Goal: Transaction & Acquisition: Book appointment/travel/reservation

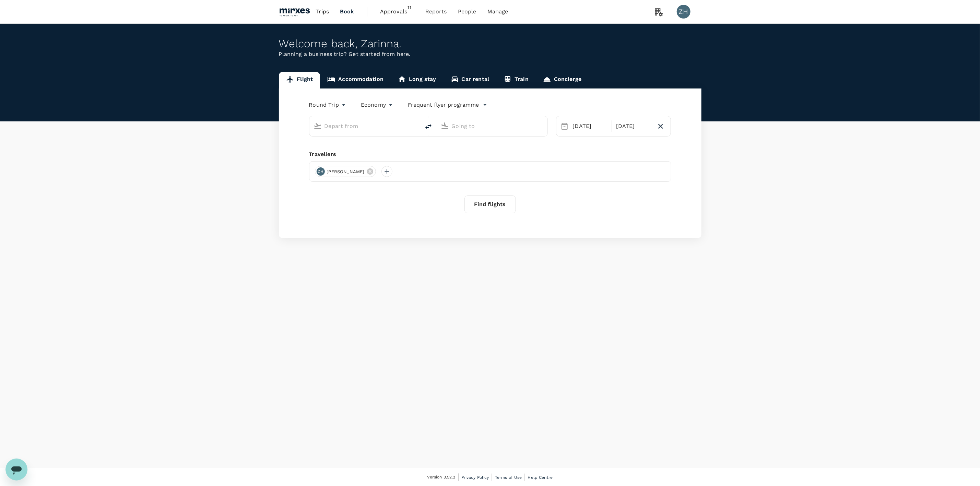
type input "Singapore Changi (SIN)"
type input "Suvarnabhumi Intl (BKK)"
type input "Singapore Changi (SIN)"
type input "Suvarnabhumi Intl (BKK)"
click at [405, 11] on span "Approvals" at bounding box center [397, 12] width 34 height 8
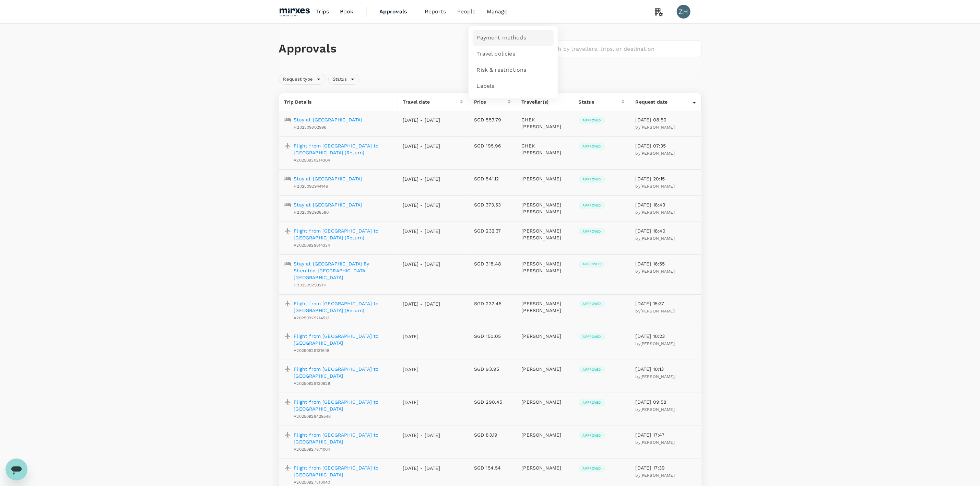
click at [502, 38] on span "Payment methods" at bounding box center [501, 38] width 49 height 8
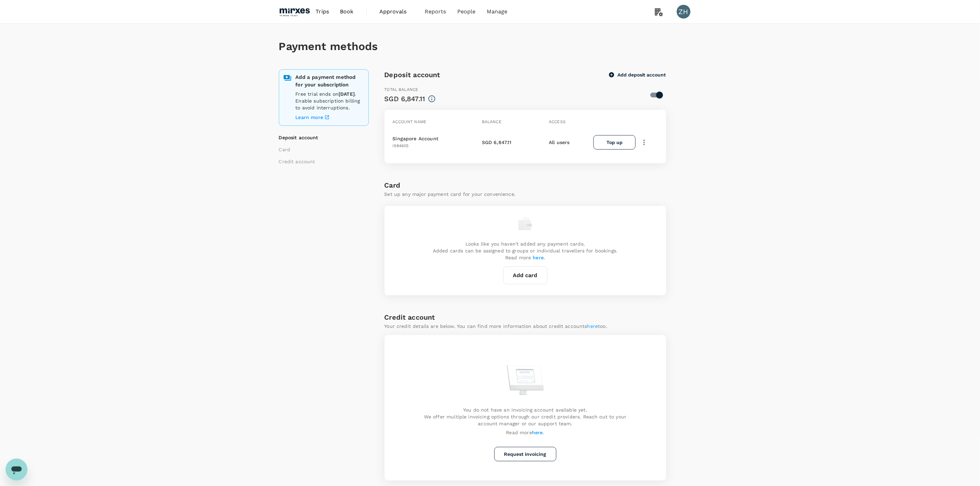
click at [397, 14] on span "Approvals" at bounding box center [396, 12] width 34 height 8
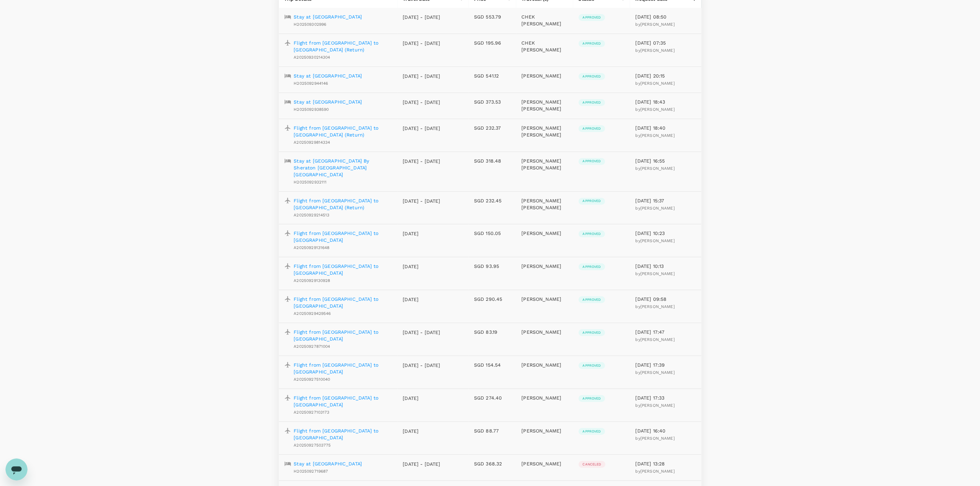
scroll to position [51, 0]
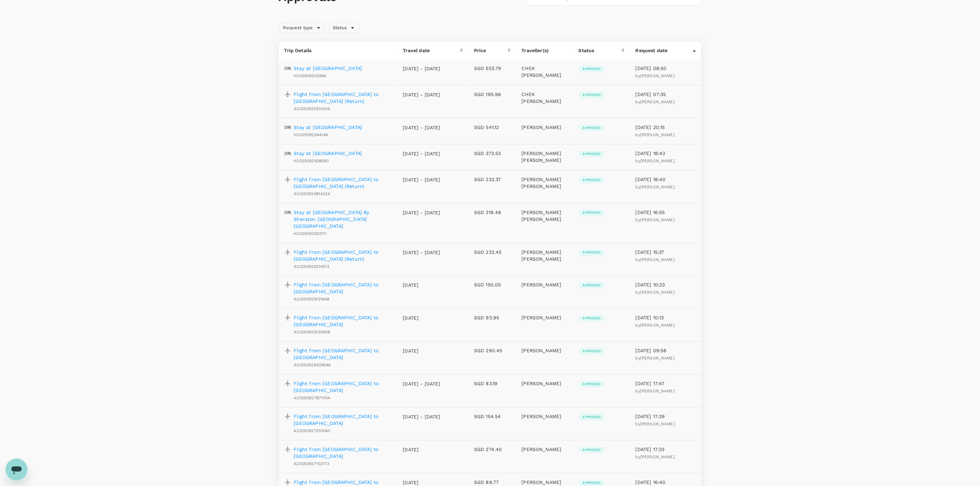
click at [357, 70] on p "Stay at [GEOGRAPHIC_DATA]" at bounding box center [328, 68] width 68 height 7
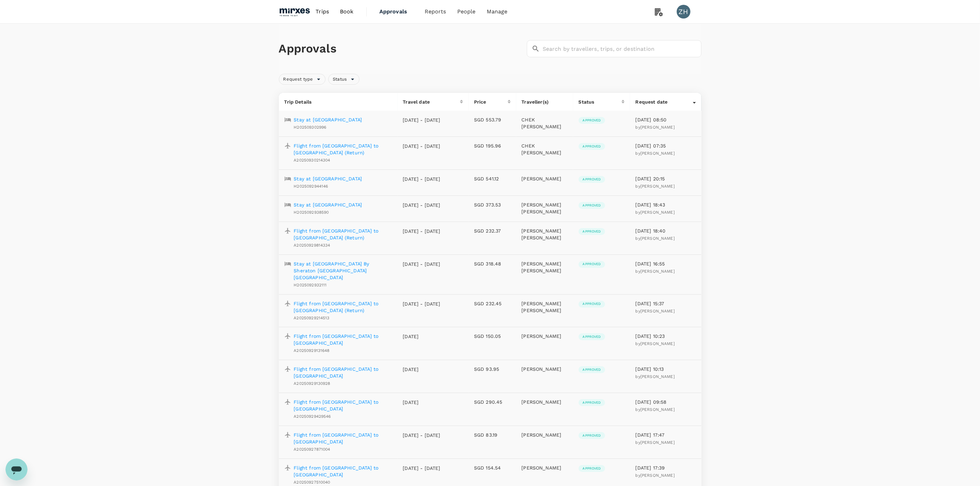
click at [330, 203] on p "Stay at [GEOGRAPHIC_DATA]" at bounding box center [328, 204] width 68 height 7
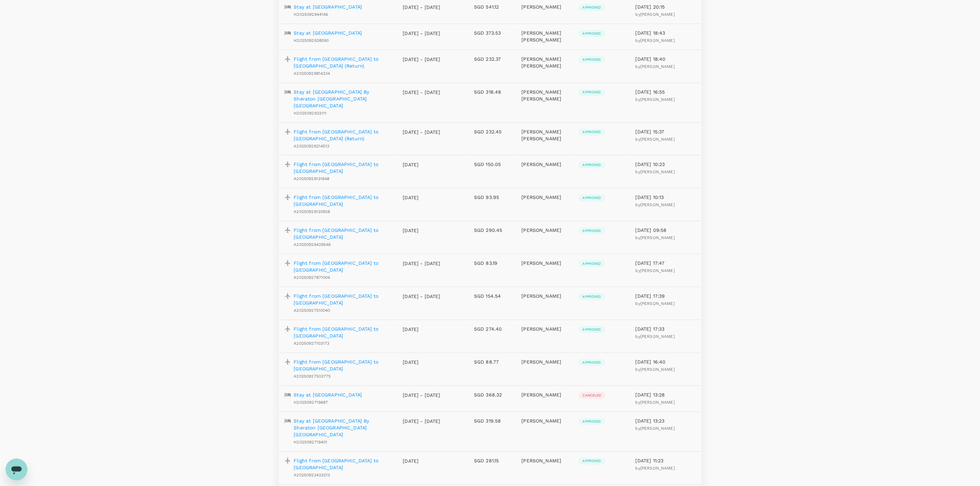
scroll to position [154, 0]
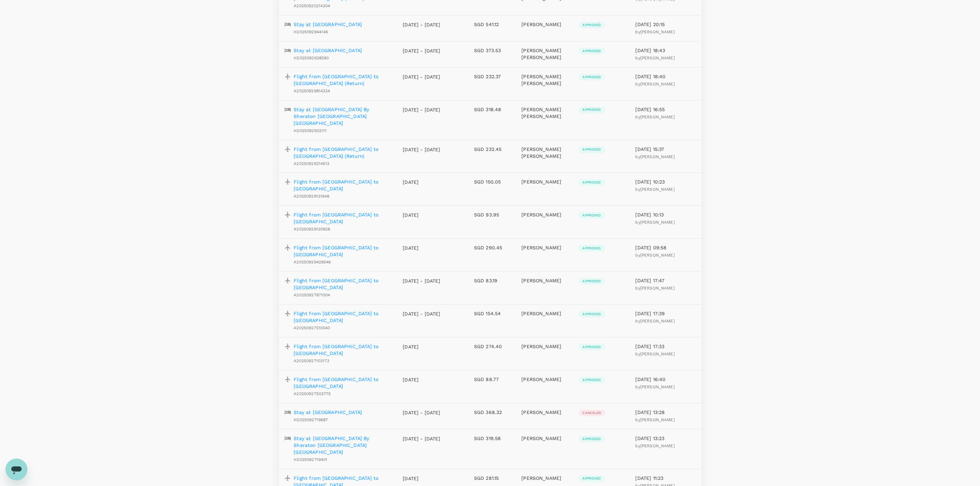
click at [358, 79] on p "Flight from [GEOGRAPHIC_DATA] to [GEOGRAPHIC_DATA] (Return)" at bounding box center [343, 80] width 98 height 14
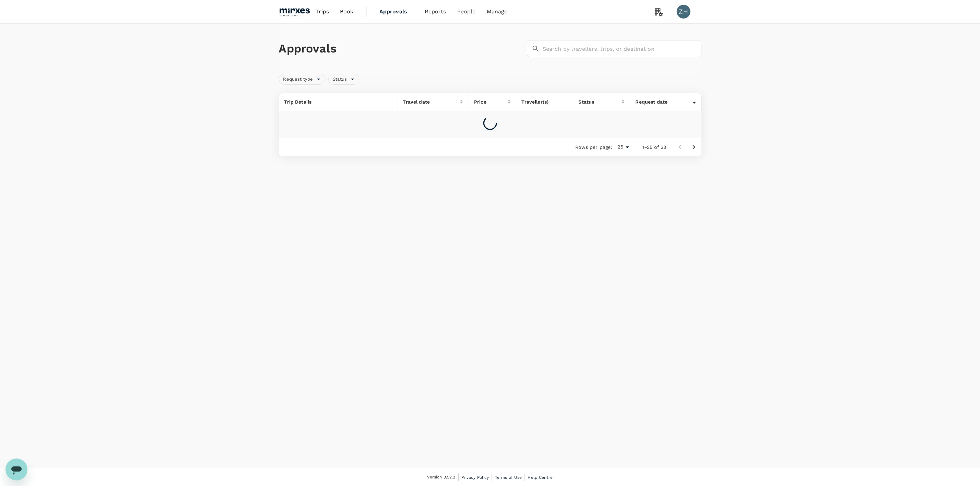
scroll to position [0, 0]
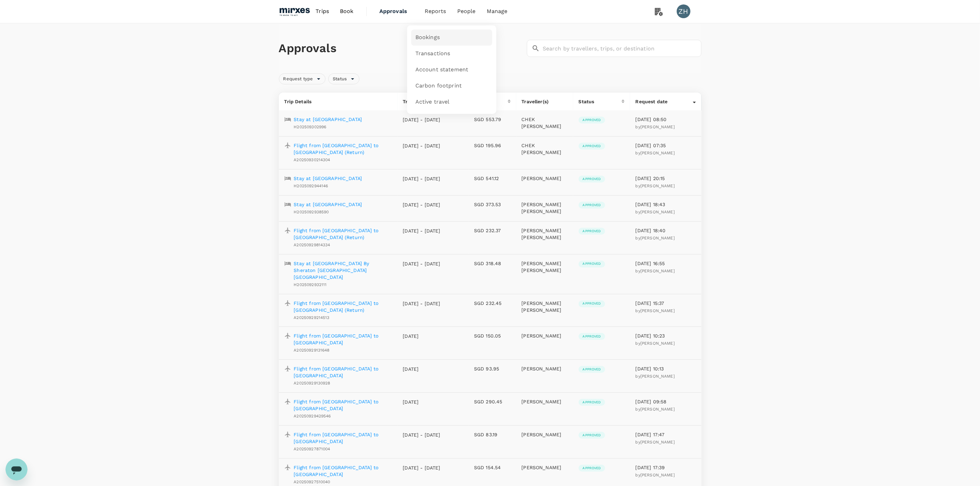
click at [435, 36] on span "Bookings" at bounding box center [427, 38] width 24 height 8
click at [849, 276] on div "Approvals ​ ​ Request type Status Trip Details Travel date Price Traveller(s) S…" at bounding box center [490, 476] width 980 height 905
click at [344, 14] on span "Book" at bounding box center [347, 12] width 14 height 8
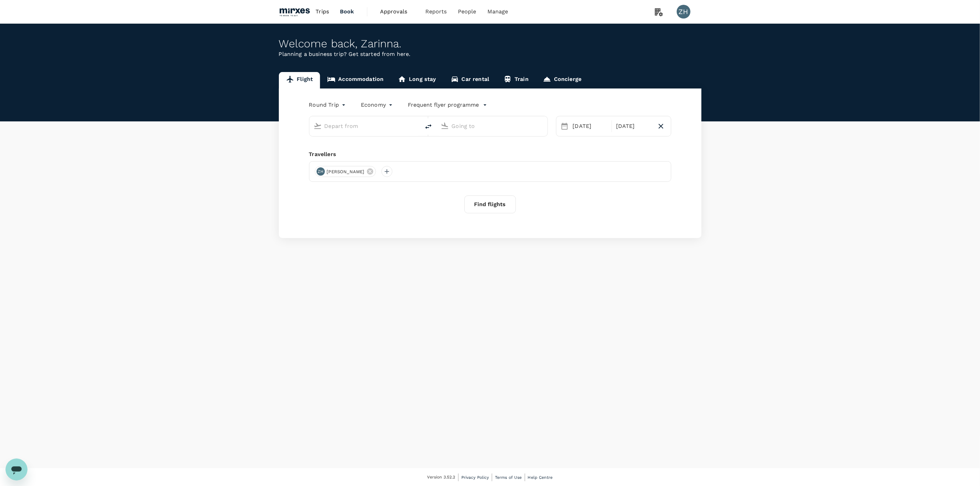
type input "Singapore Changi (SIN)"
type input "Suvarnabhumi Intl (BKK)"
type input "Singapore Changi (SIN)"
type input "Suvarnabhumi Intl (BKK)"
click at [360, 80] on link "Accommodation" at bounding box center [355, 80] width 71 height 16
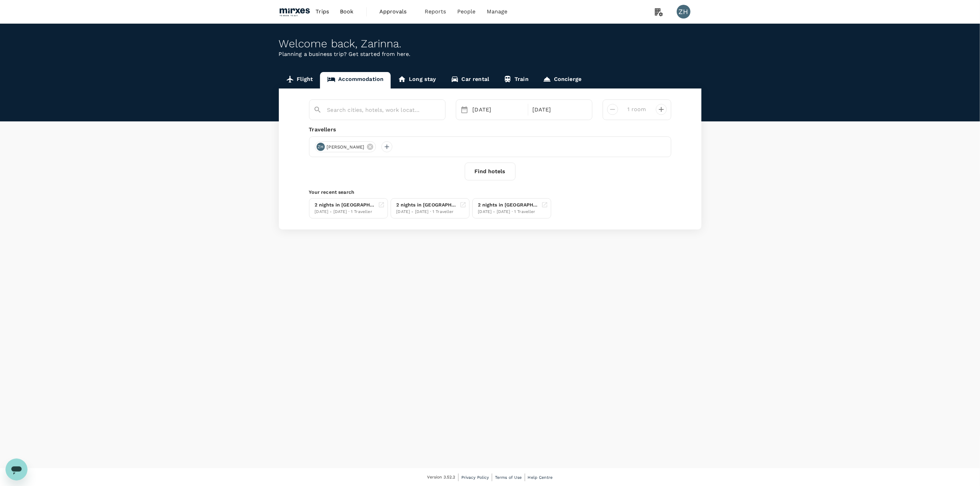
type input "[GEOGRAPHIC_DATA]"
click at [372, 115] on input "[GEOGRAPHIC_DATA]" at bounding box center [374, 110] width 95 height 11
click at [438, 109] on icon "Clear" at bounding box center [436, 110] width 7 height 7
click at [359, 107] on input "text" at bounding box center [374, 110] width 95 height 11
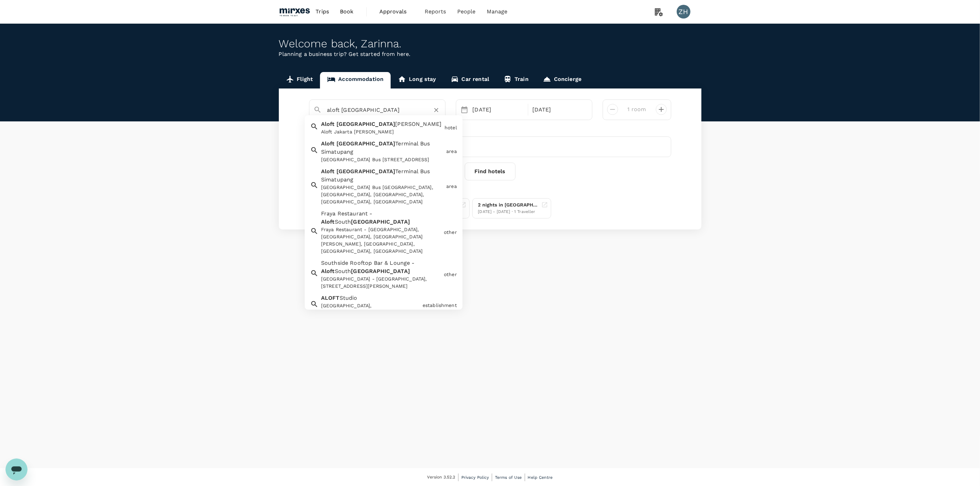
click at [399, 129] on div "Aloft Jakarta [PERSON_NAME]" at bounding box center [381, 131] width 121 height 7
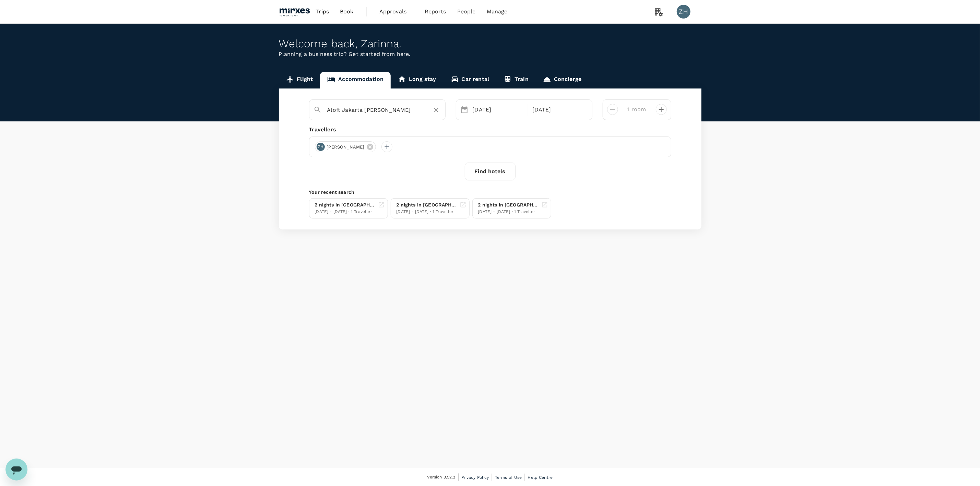
type input "Aloft Jakarta [PERSON_NAME]"
click at [494, 169] on button "Find hotels" at bounding box center [490, 172] width 51 height 18
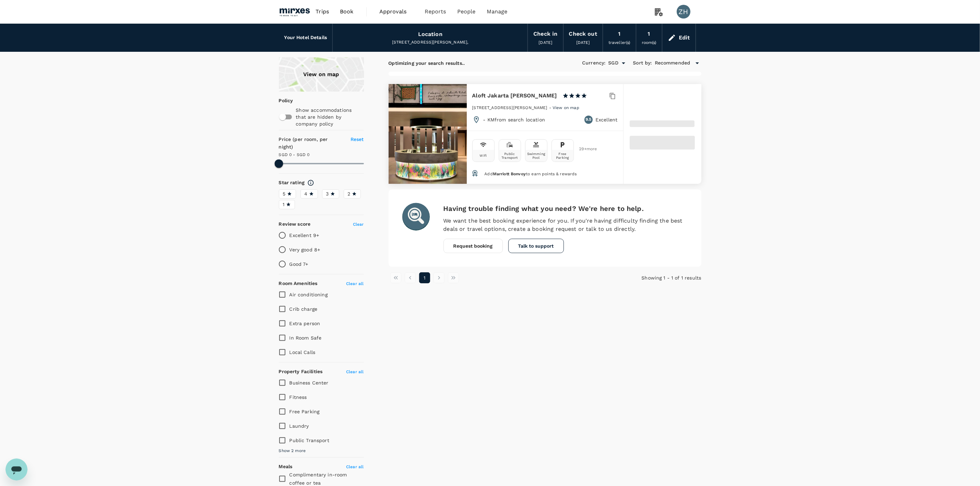
click at [669, 145] on span at bounding box center [662, 143] width 65 height 14
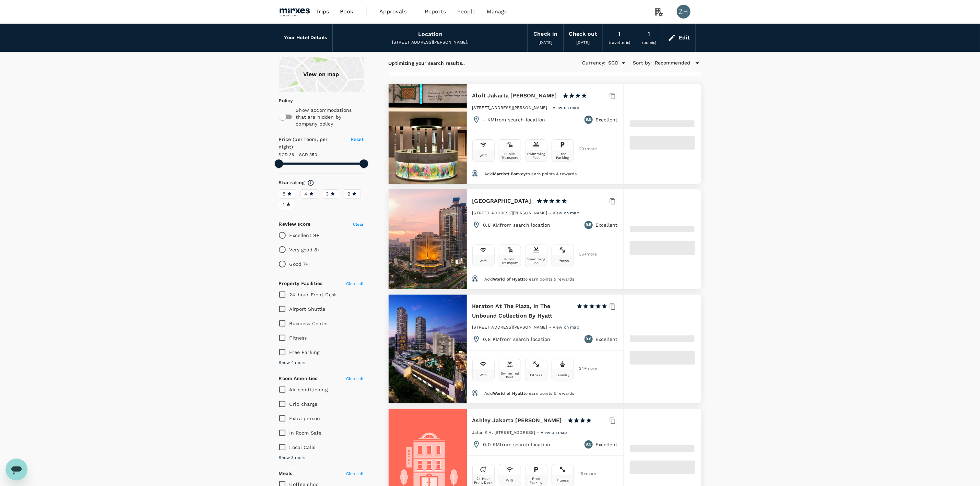
type input "349.7"
type input "35.92"
type input "348.92"
type input "18.92"
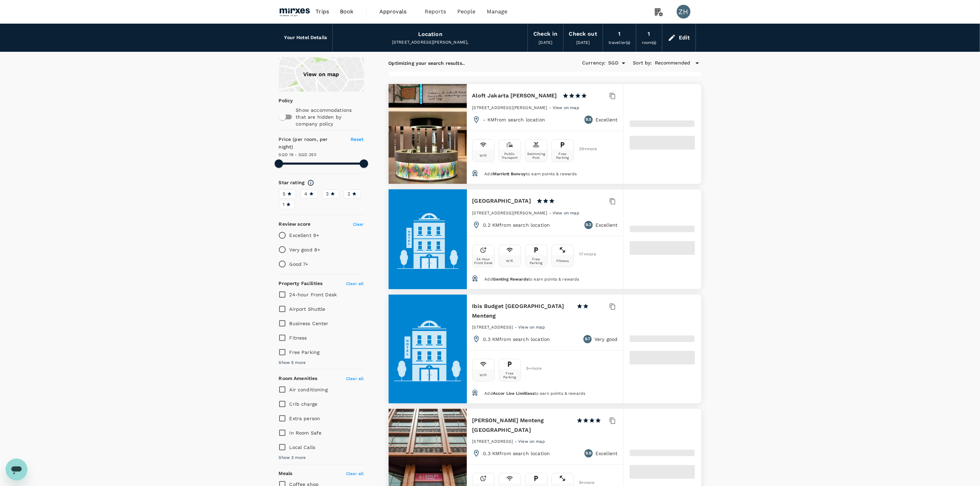
type input "349.41"
type input "12.41"
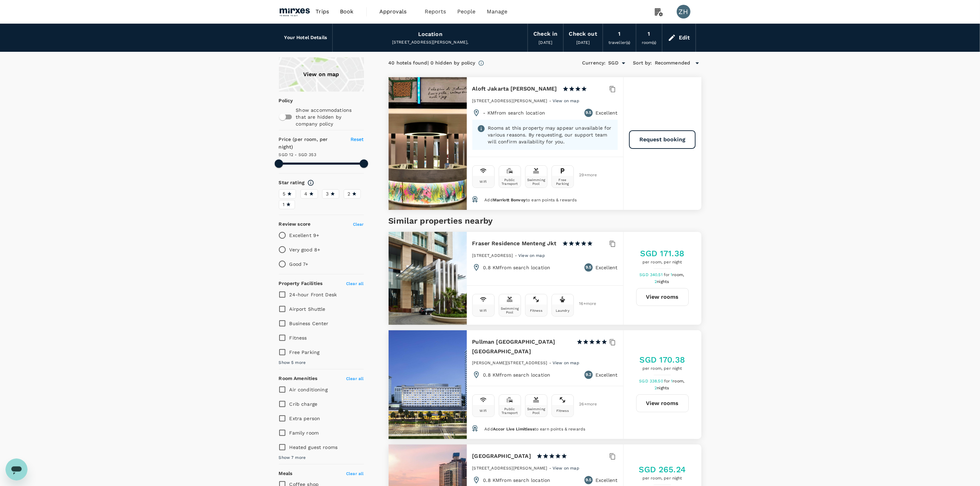
type input "352.41"
click at [646, 139] on button "Request booking" at bounding box center [662, 140] width 66 height 18
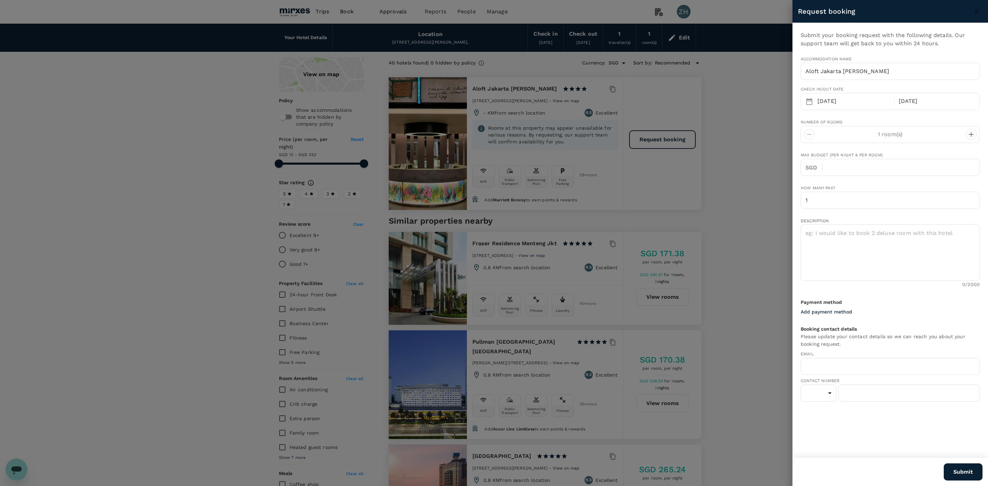
type input "[EMAIL_ADDRESS][DOMAIN_NAME]"
type input "65"
type input "93378510"
click at [736, 117] on div at bounding box center [494, 243] width 988 height 486
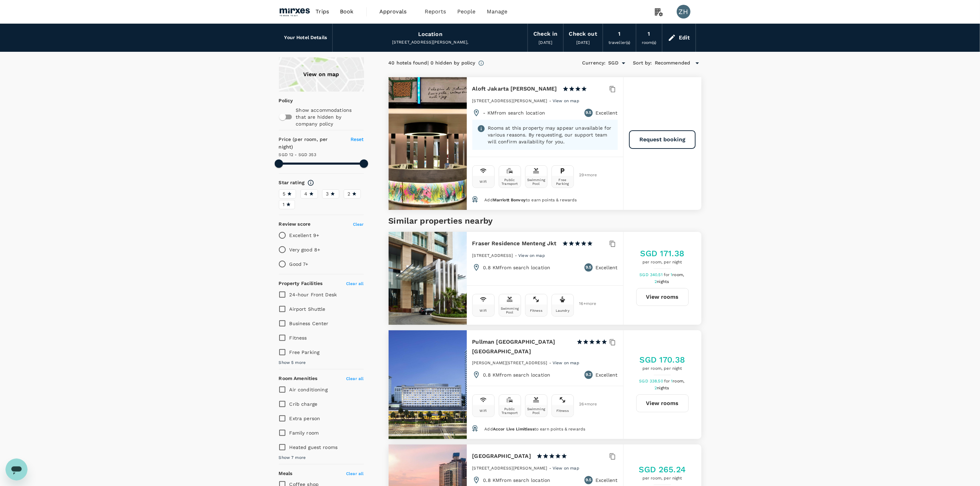
type input "352.41"
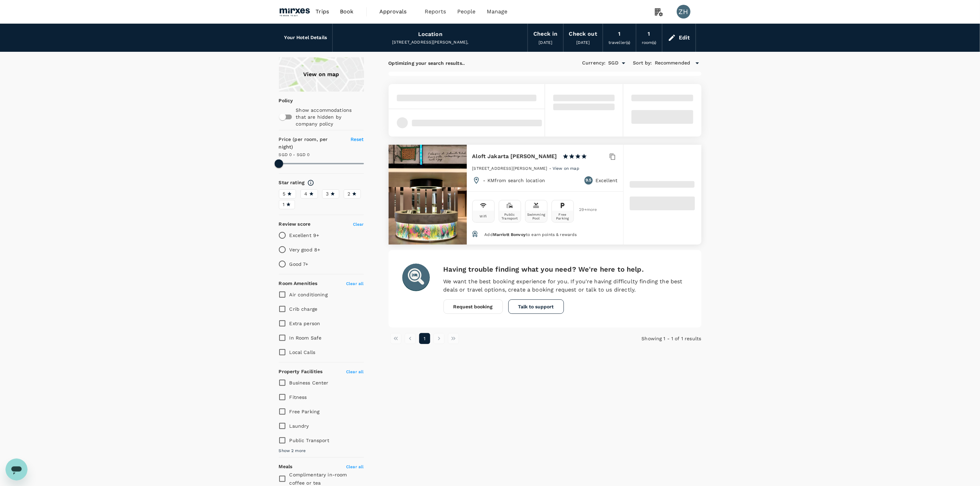
click at [678, 39] on div "Edit" at bounding box center [678, 38] width 33 height 24
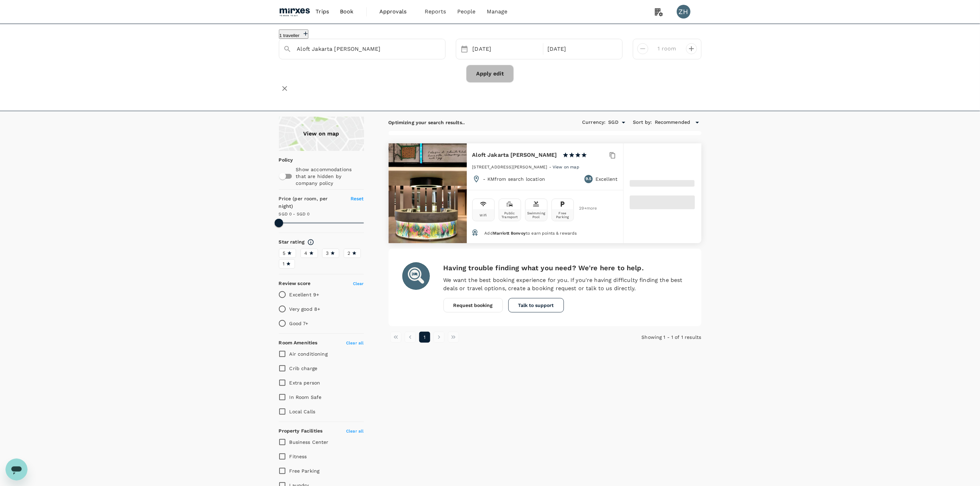
click at [500, 76] on button "Apply edit" at bounding box center [490, 74] width 48 height 18
click at [521, 50] on div "[DATE]" at bounding box center [506, 49] width 72 height 13
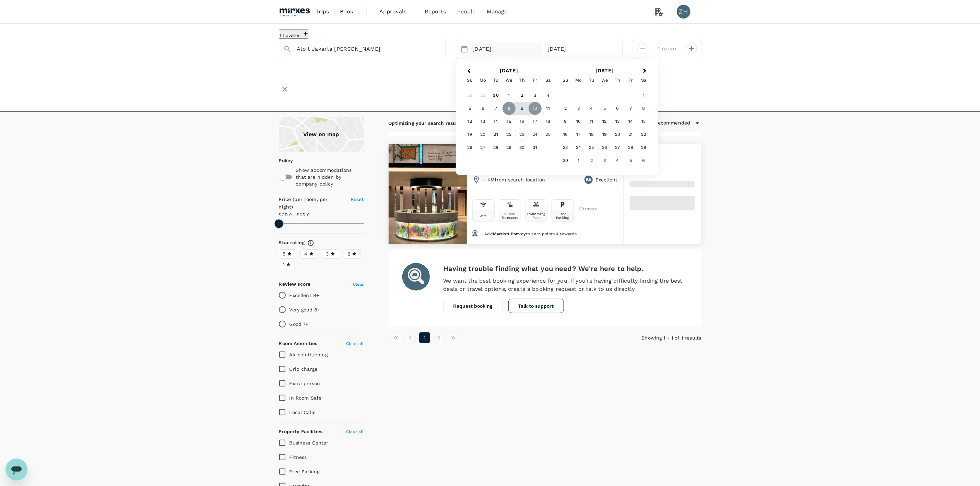
click at [524, 136] on div "23" at bounding box center [521, 134] width 13 height 13
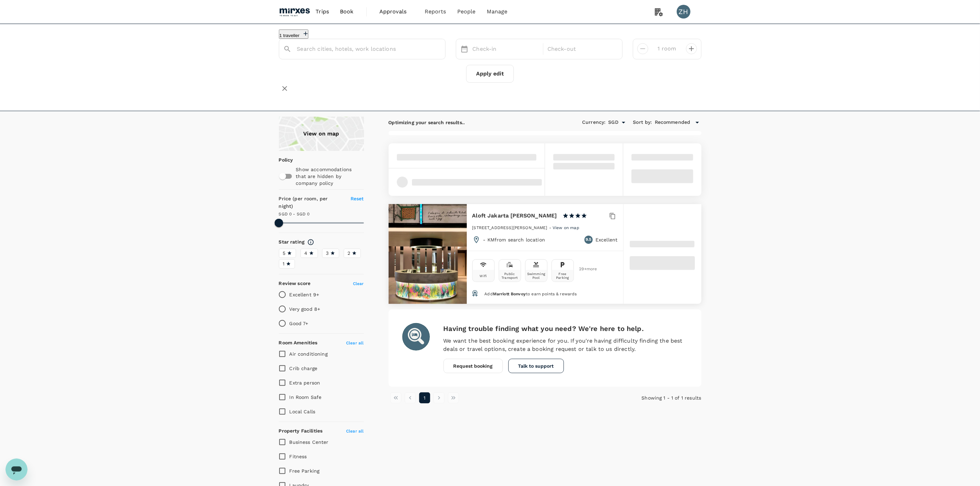
type input "Aloft Jakarta [PERSON_NAME]"
click at [512, 56] on div "[DATE]" at bounding box center [506, 49] width 72 height 13
click at [522, 137] on div "23" at bounding box center [521, 134] width 13 height 13
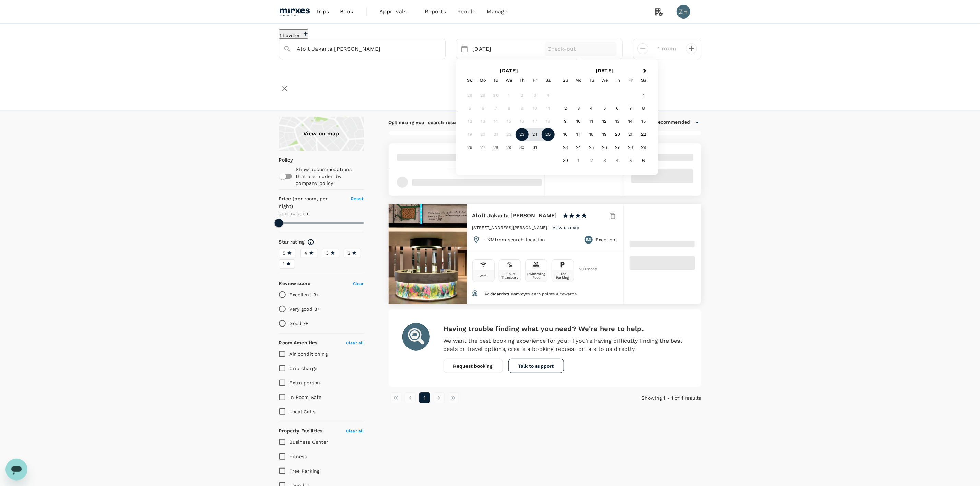
click at [548, 140] on div "25" at bounding box center [548, 134] width 13 height 13
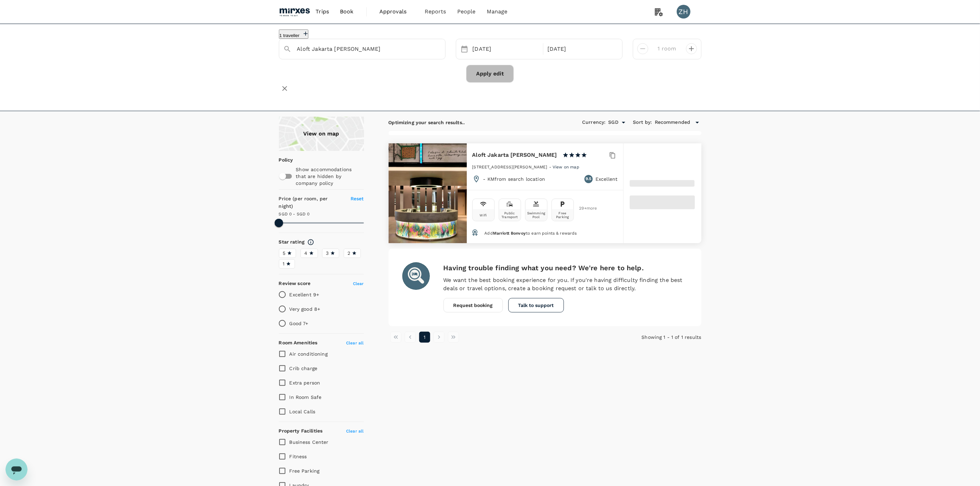
click at [500, 83] on button "Apply edit" at bounding box center [490, 74] width 48 height 18
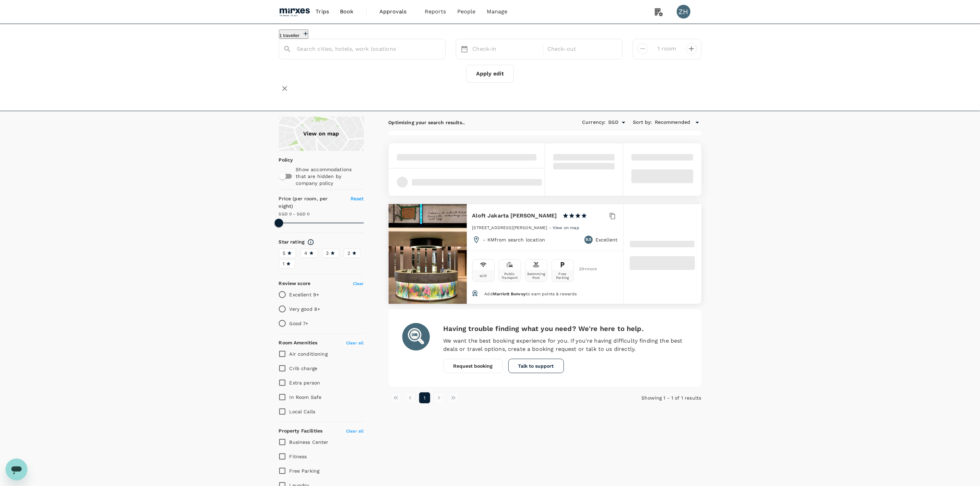
type input "Aloft Jakarta [PERSON_NAME]"
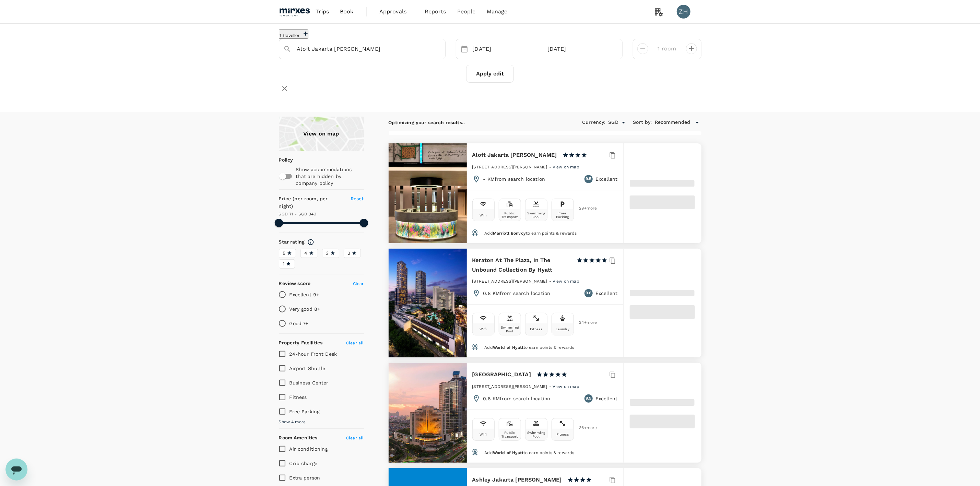
type input "342.32"
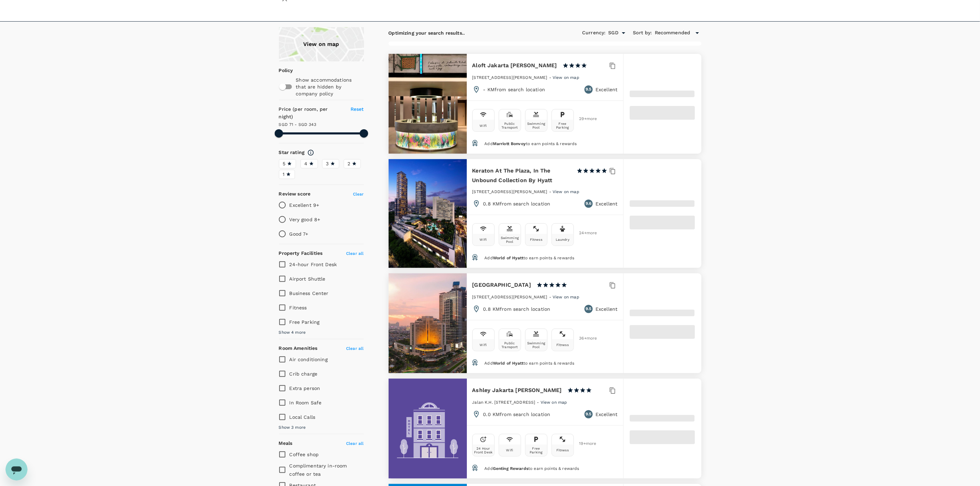
scroll to position [103, 0]
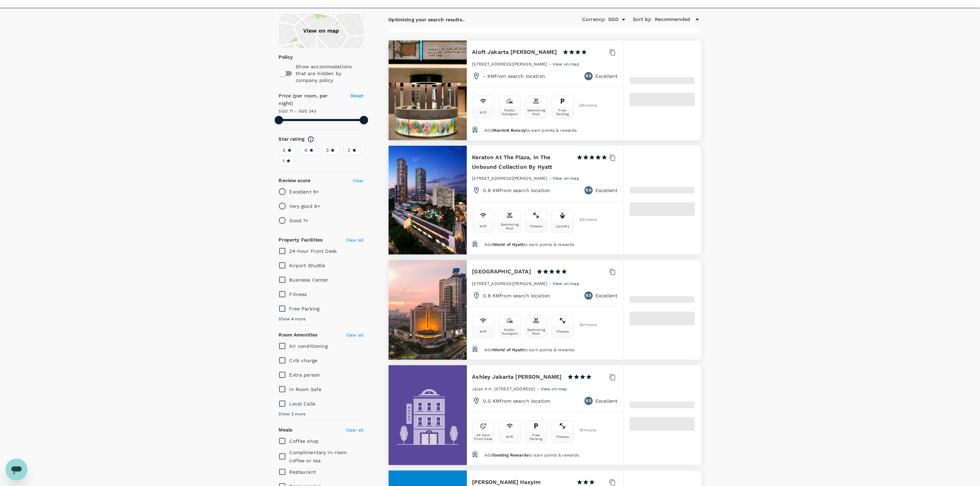
type input "70.92"
type input "341.92"
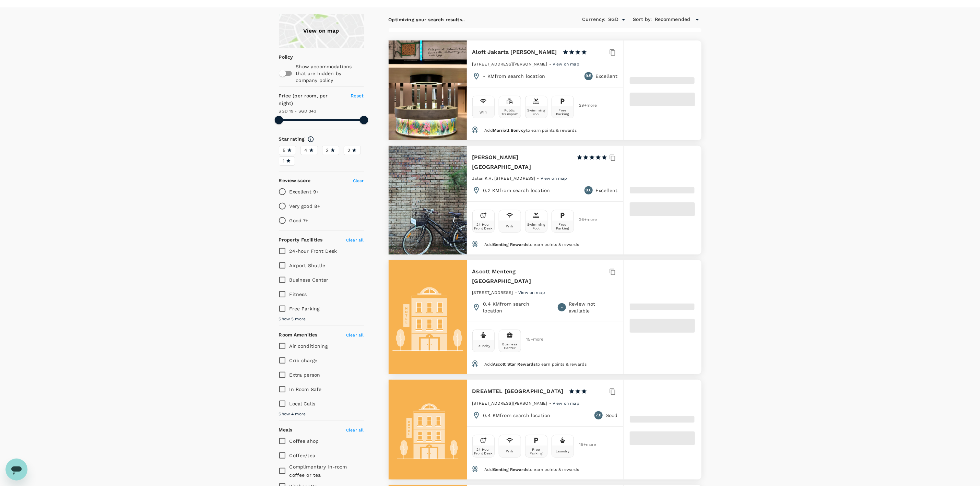
type input "18.92"
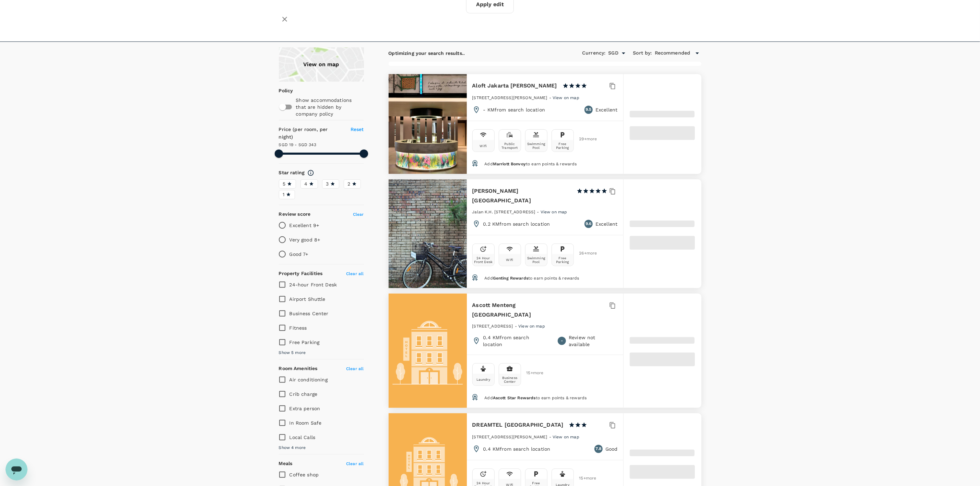
scroll to position [51, 0]
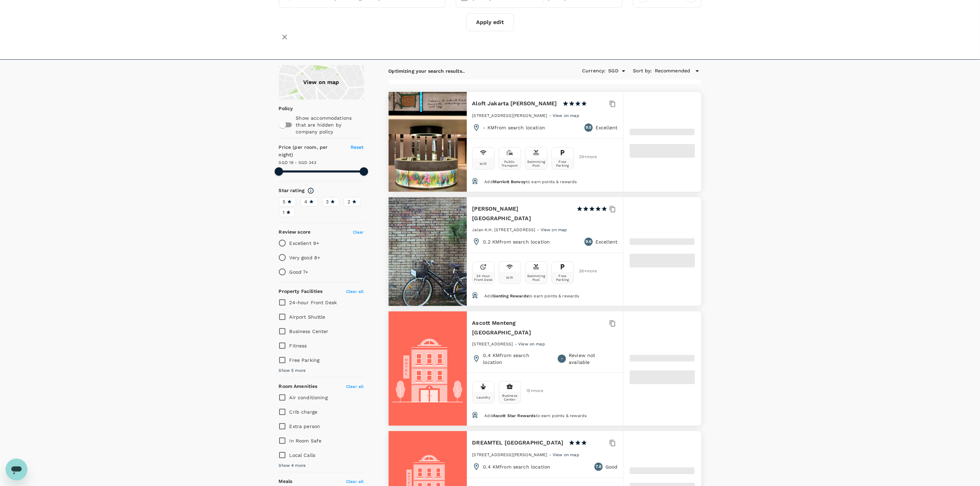
type input "342.95"
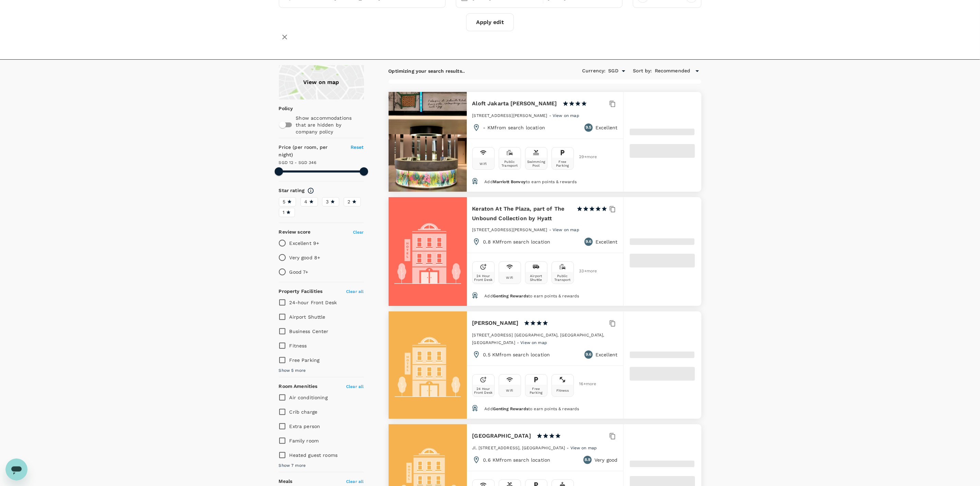
type input "11.95"
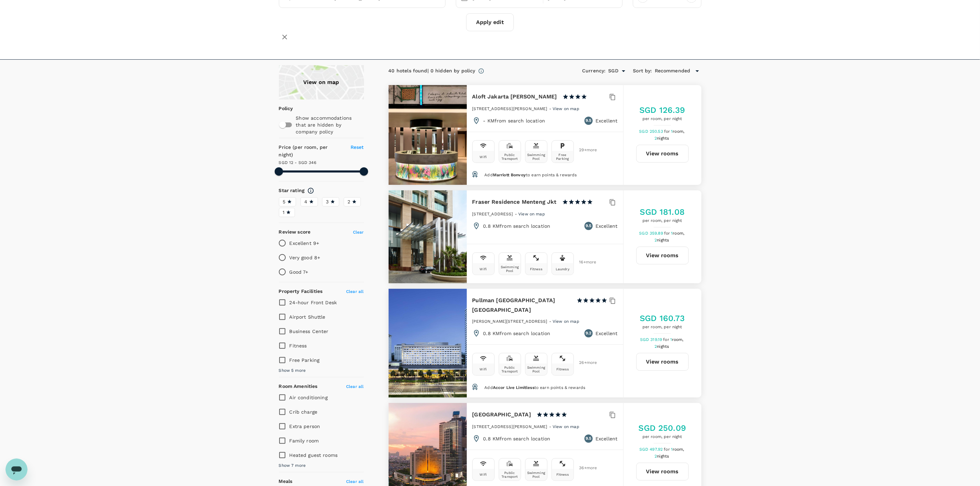
scroll to position [257, 0]
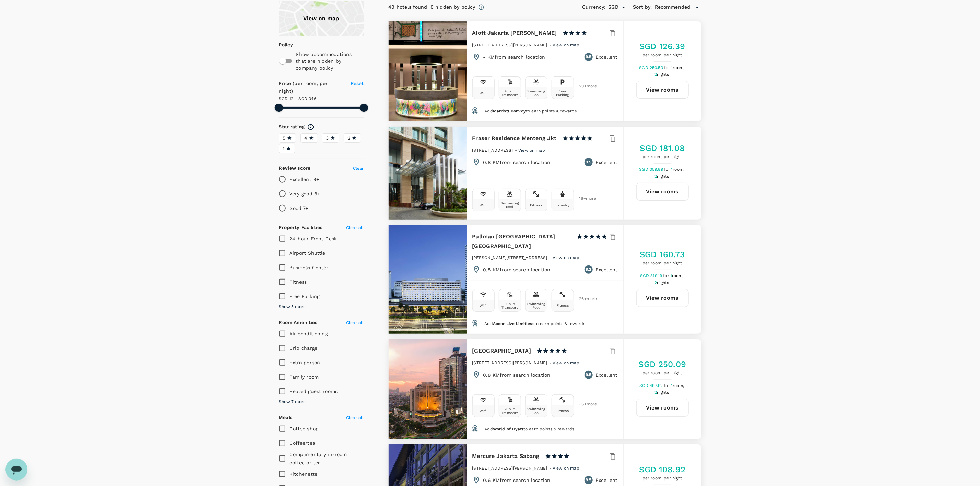
scroll to position [0, 0]
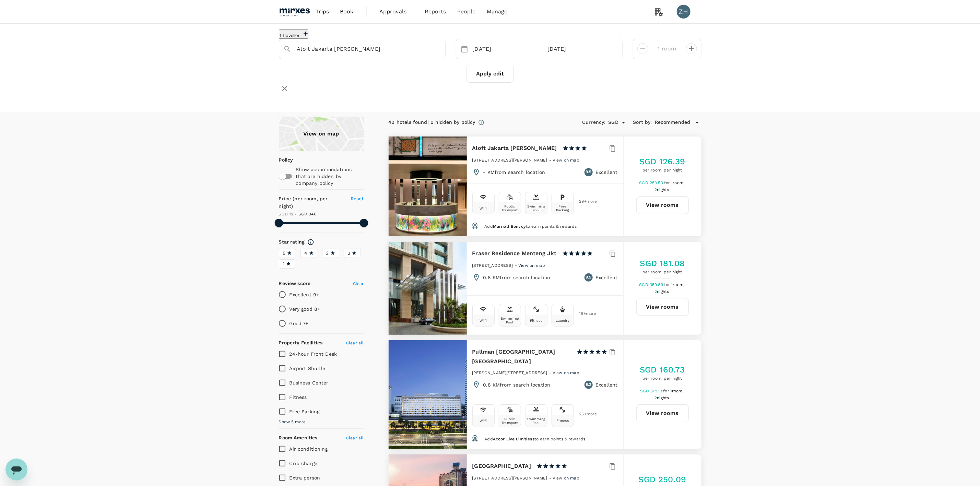
type input "345.95"
click at [670, 199] on button "View rooms" at bounding box center [662, 205] width 52 height 18
click at [391, 14] on span "Approvals" at bounding box center [396, 12] width 34 height 8
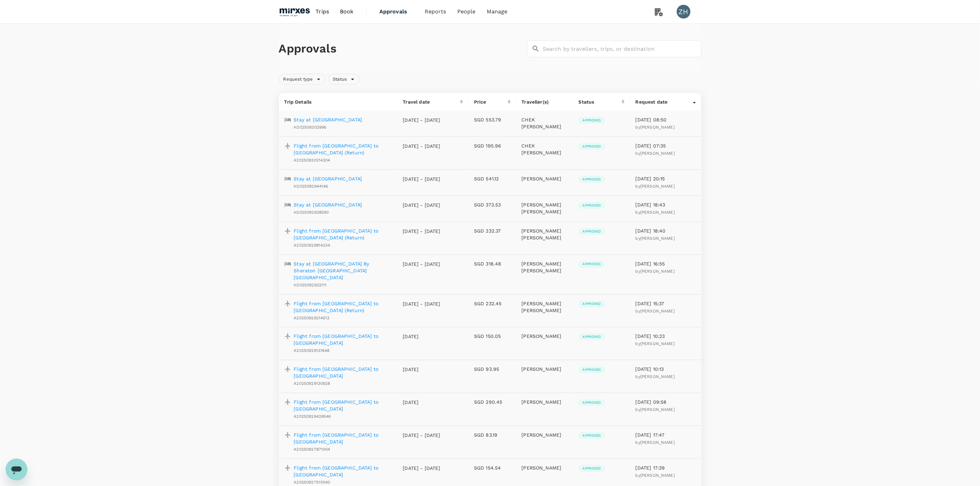
click at [322, 15] on span "Trips" at bounding box center [322, 12] width 13 height 8
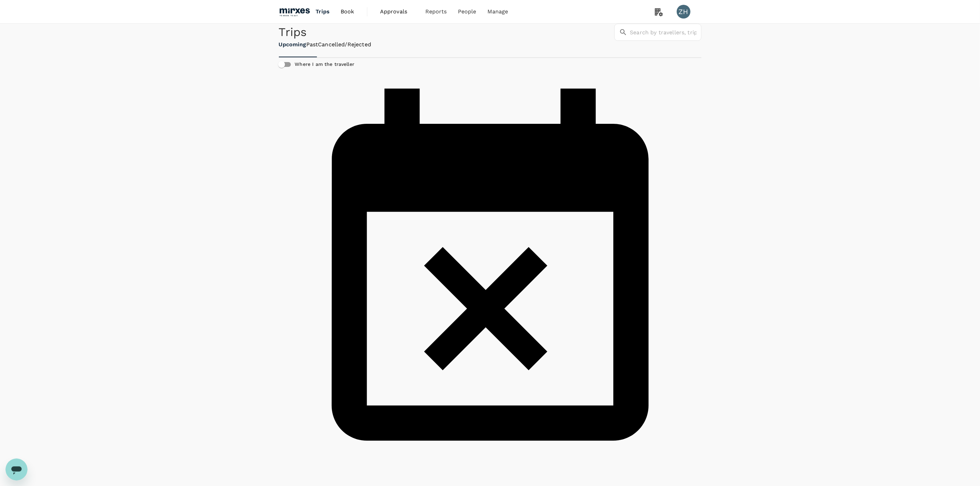
click at [307, 11] on img at bounding box center [295, 11] width 32 height 15
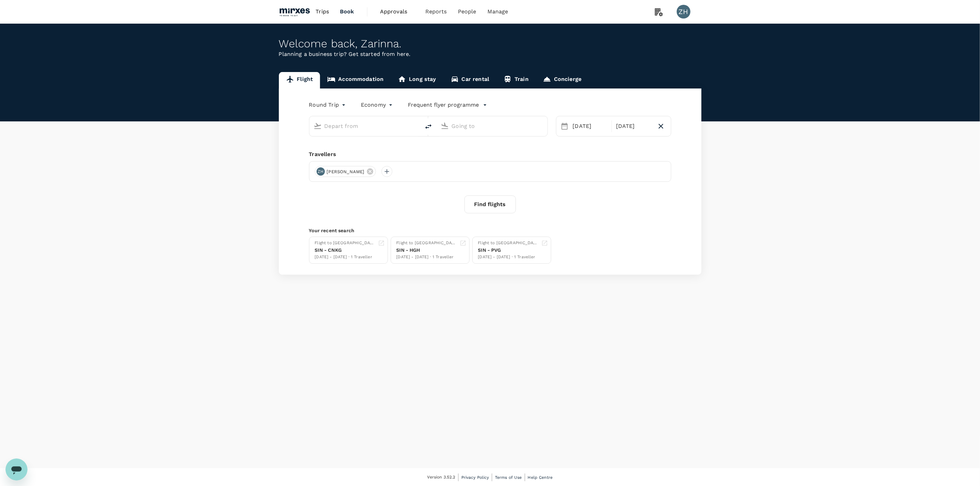
type input "Singapore Changi (SIN)"
type input "Suvarnabhumi Intl (BKK)"
type input "Singapore Changi (SIN)"
type input "Suvarnabhumi Intl (BKK)"
click at [367, 180] on icon at bounding box center [370, 180] width 6 height 6
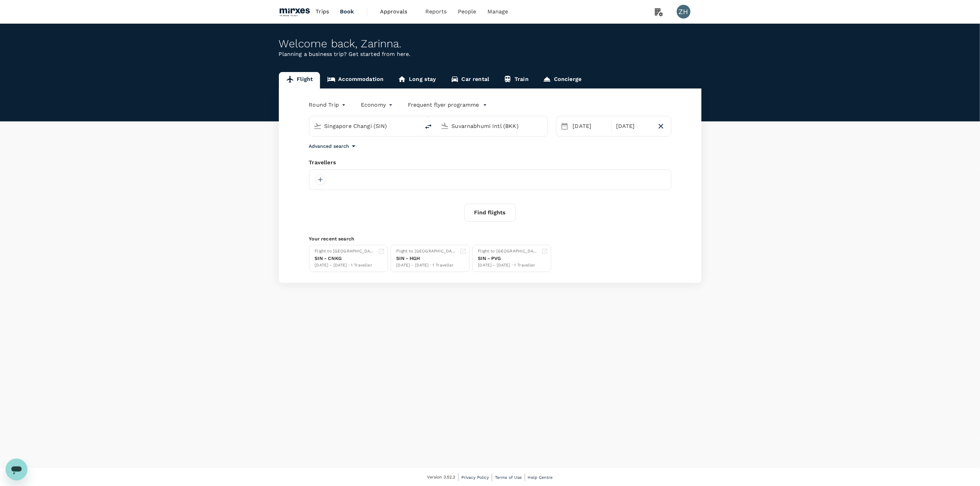
click at [418, 187] on div at bounding box center [490, 179] width 362 height 21
click at [322, 180] on div at bounding box center [320, 179] width 11 height 11
click at [756, 290] on div "Welcome back , [GEOGRAPHIC_DATA] . Planning a business trip? Get started from h…" at bounding box center [490, 246] width 980 height 444
click at [472, 187] on div at bounding box center [490, 179] width 362 height 21
click at [470, 185] on div at bounding box center [490, 179] width 362 height 21
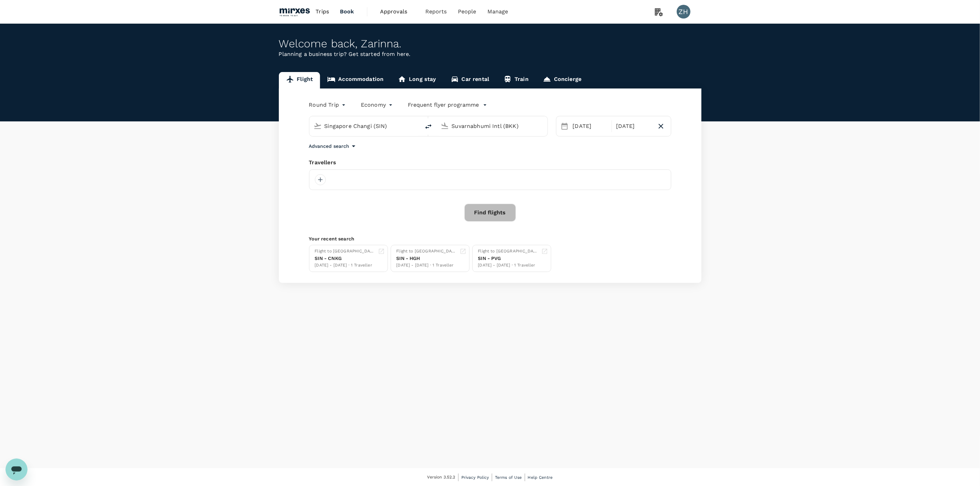
click at [480, 212] on button "Find flights" at bounding box center [489, 213] width 51 height 18
click at [502, 213] on button "Find flights" at bounding box center [489, 213] width 51 height 18
click at [460, 177] on div at bounding box center [490, 179] width 362 height 21
click at [456, 176] on div at bounding box center [490, 179] width 362 height 21
click at [324, 178] on div at bounding box center [320, 179] width 11 height 11
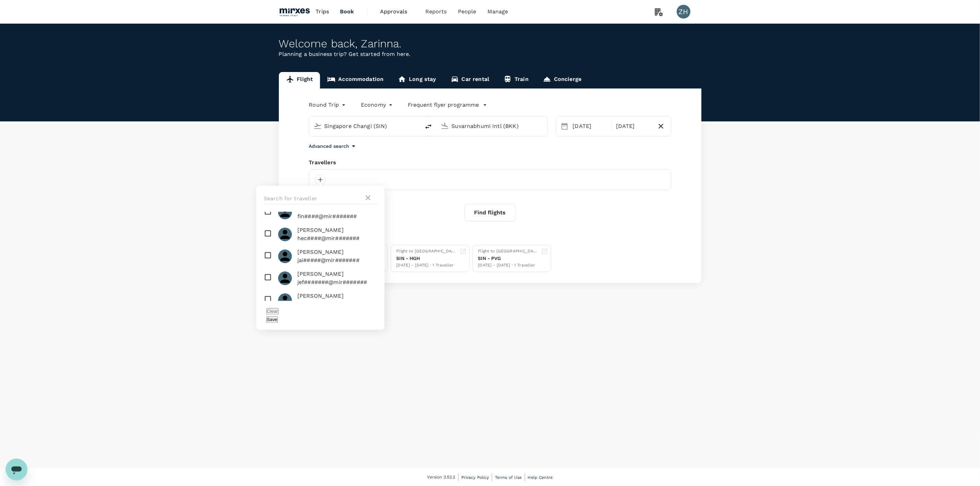
scroll to position [237, 0]
click at [366, 198] on icon at bounding box center [368, 198] width 8 height 8
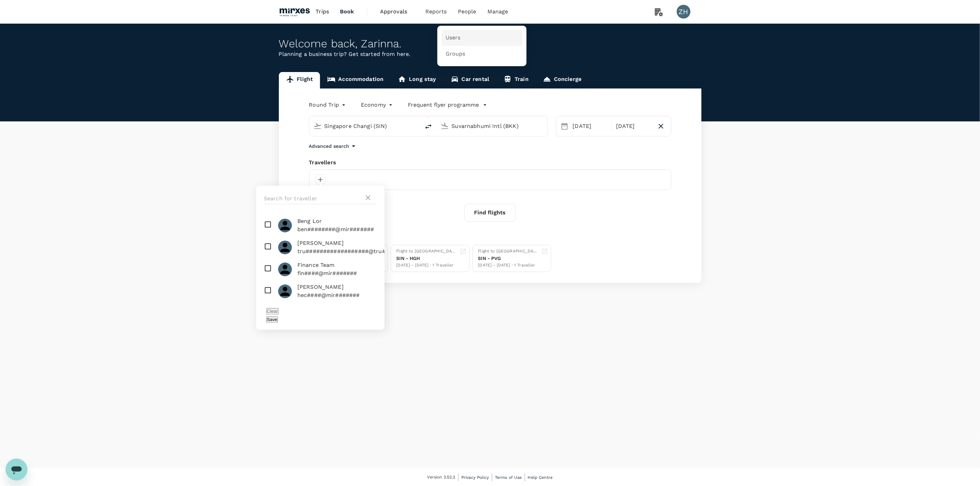
click at [463, 38] on link "Users" at bounding box center [481, 38] width 81 height 16
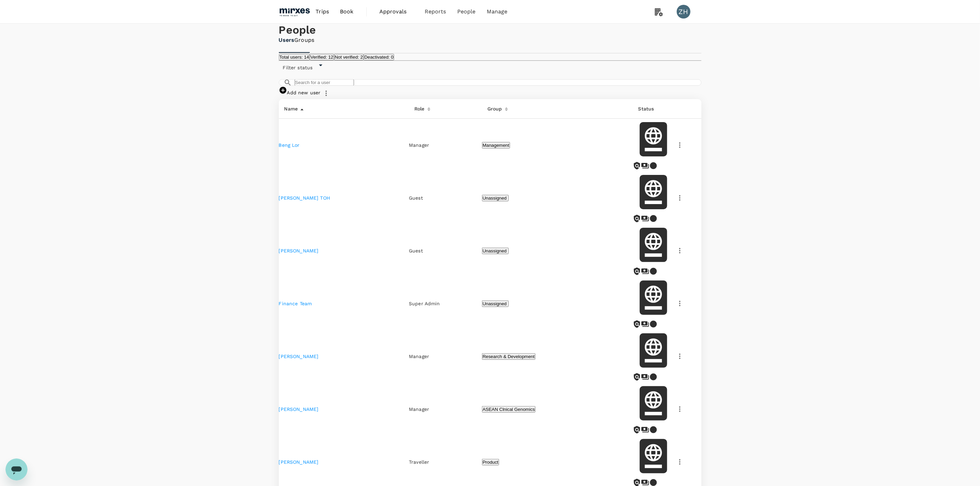
click at [859, 248] on div "People Users Groups Total users: 14 Verified: 12 Not verified: 2 Deactivated: 0…" at bounding box center [490, 455] width 980 height 863
click at [826, 237] on div "People Users Groups Total users: 14 Verified: 12 Not verified: 2 Deactivated: 0…" at bounding box center [490, 455] width 980 height 863
click at [151, 132] on div "People Users Groups Total users: 14 Verified: 12 Not verified: 2 Deactivated: 0…" at bounding box center [490, 455] width 980 height 863
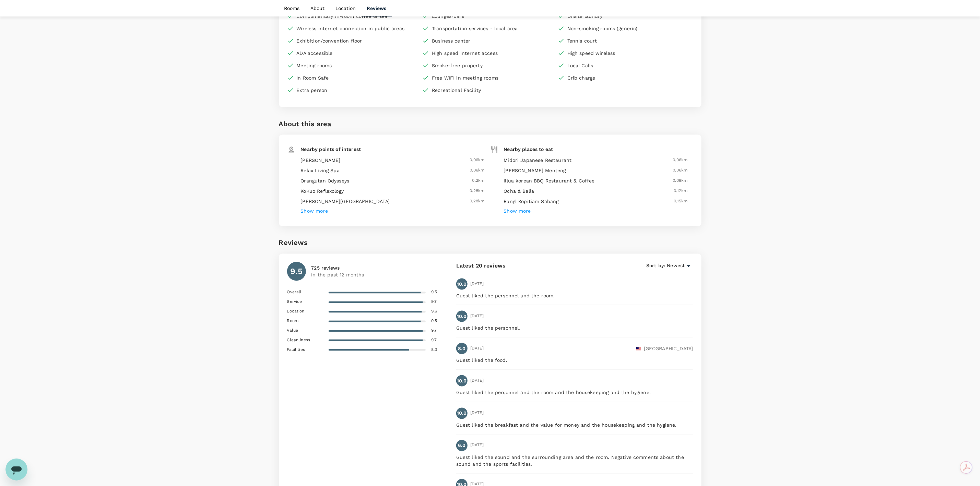
scroll to position [937, 0]
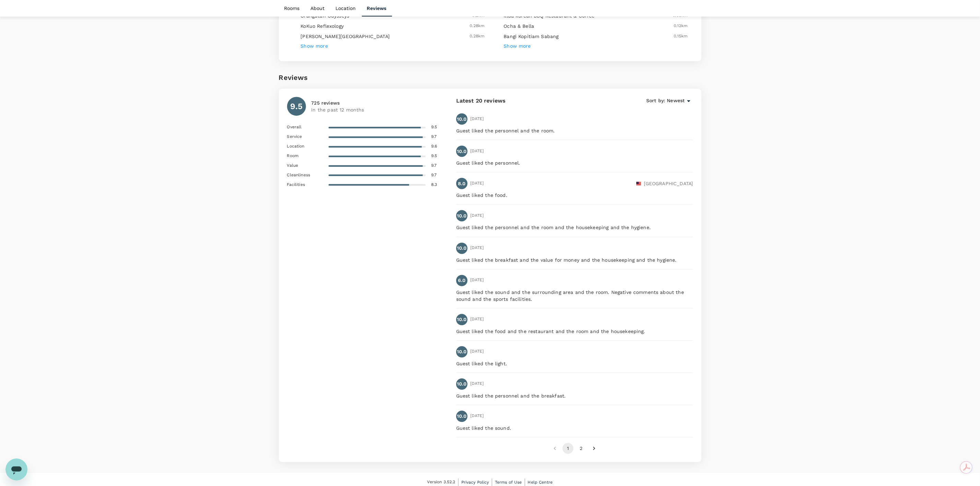
click at [579, 446] on button "2" at bounding box center [580, 448] width 11 height 11
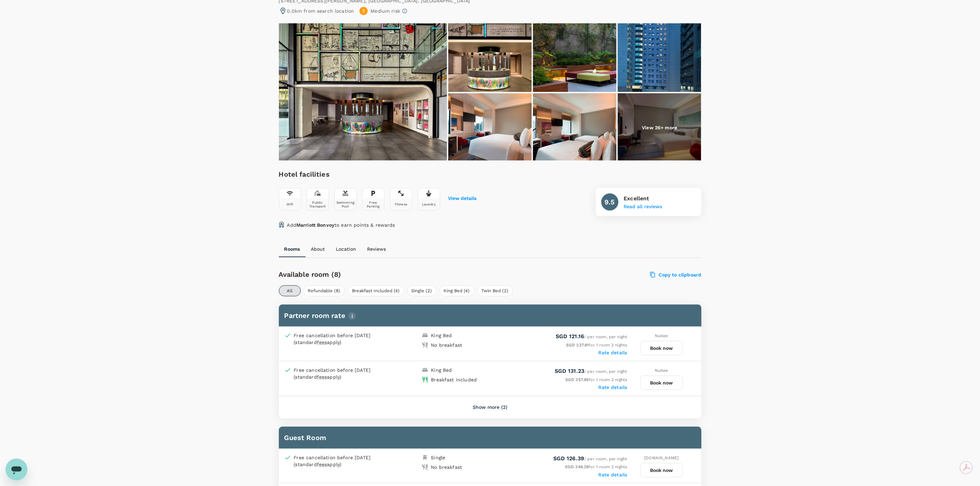
scroll to position [0, 0]
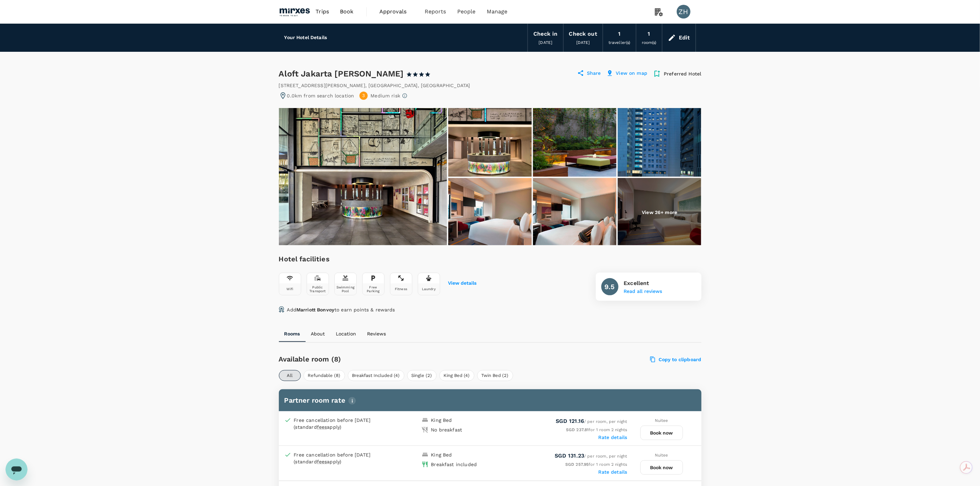
click at [385, 15] on span "Approvals" at bounding box center [396, 12] width 34 height 8
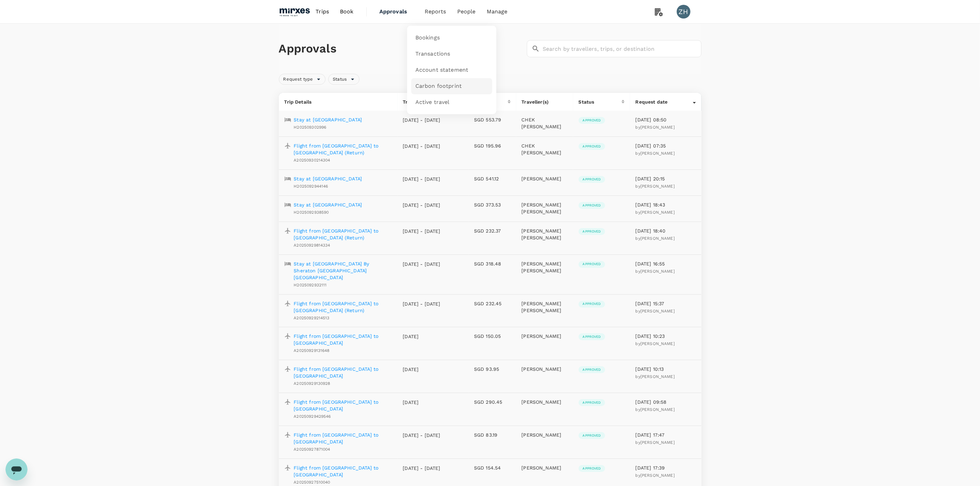
click at [428, 88] on span "Carbon footprint" at bounding box center [438, 86] width 46 height 8
